Goal: Find specific page/section: Find specific page/section

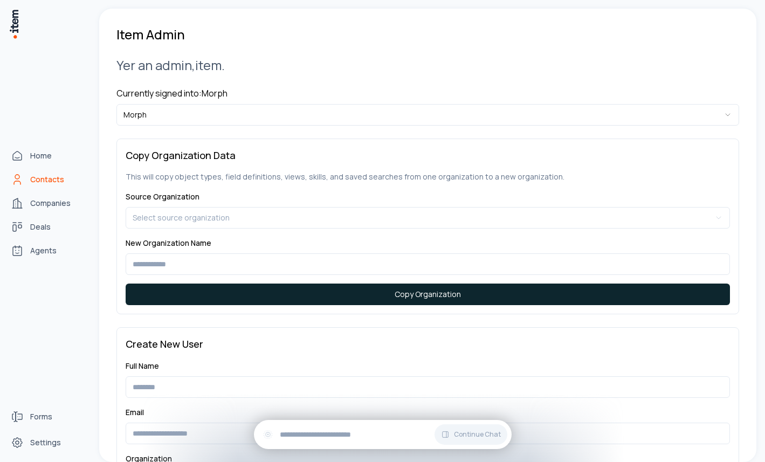
click at [23, 172] on link "Contacts" at bounding box center [47, 180] width 82 height 22
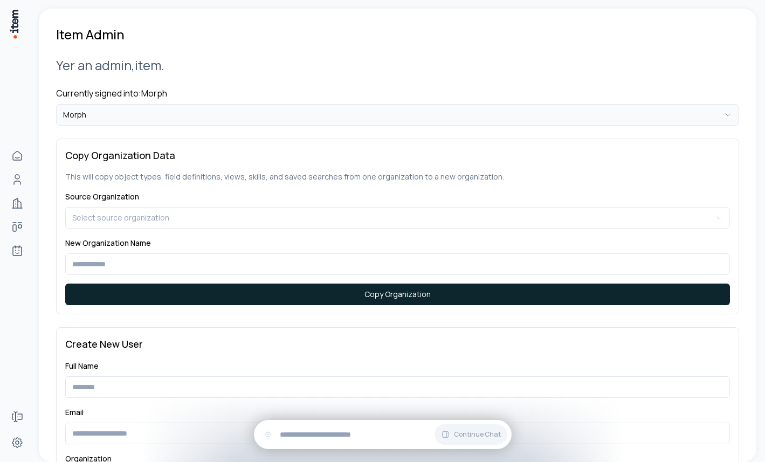
click at [199, 115] on html "**********" at bounding box center [382, 231] width 765 height 462
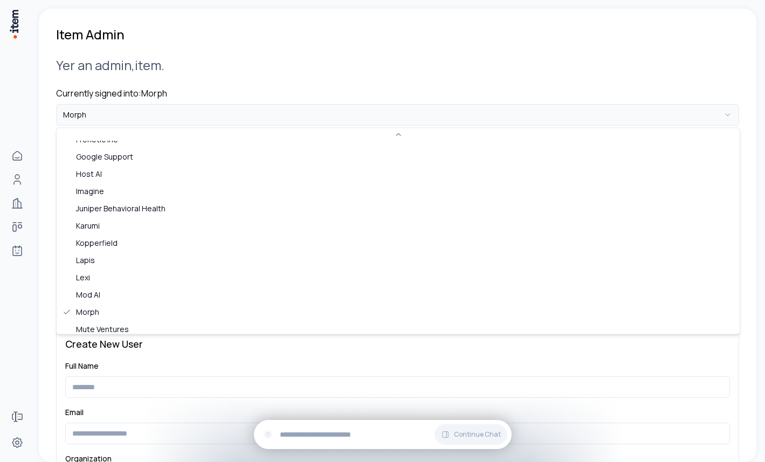
scroll to position [725, 0]
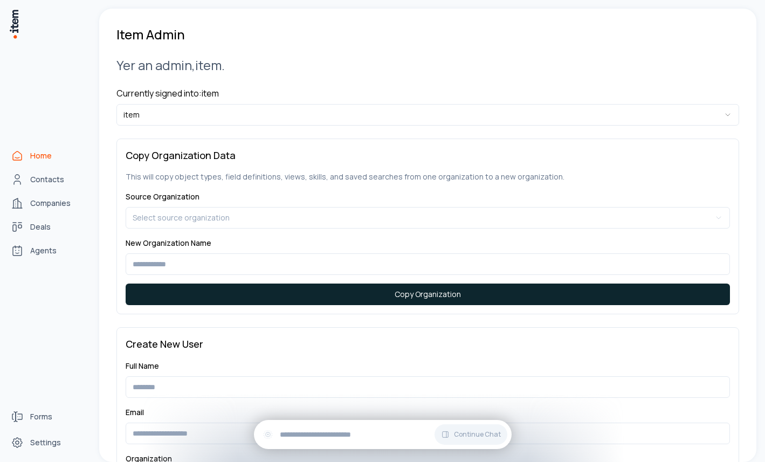
click at [24, 150] on link "Home" at bounding box center [47, 156] width 82 height 22
